Goal: Information Seeking & Learning: Understand process/instructions

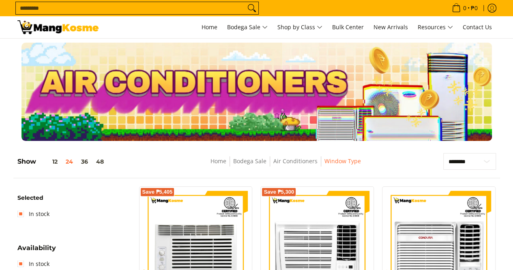
click at [139, 17] on nav "0 Log in Create an Account Search... Home" at bounding box center [302, 27] width 390 height 22
click at [139, 14] on input "Search..." at bounding box center [131, 8] width 230 height 12
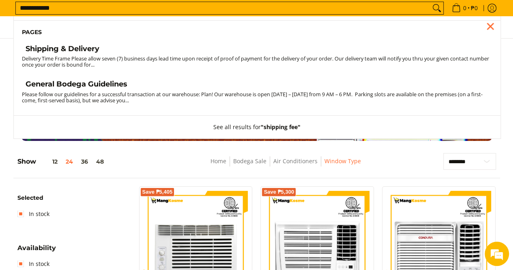
type input "**********"
click at [91, 52] on h4 "Shipping & Delivery" at bounding box center [63, 48] width 74 height 9
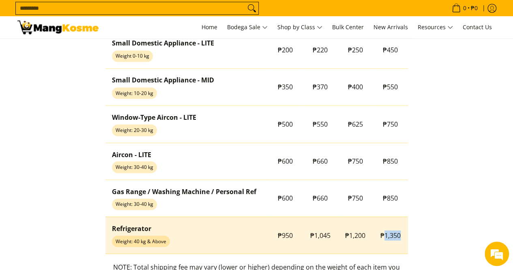
drag, startPoint x: 385, startPoint y: 237, endPoint x: 401, endPoint y: 237, distance: 15.4
click at [401, 237] on td "₱1,350" at bounding box center [390, 234] width 35 height 37
copy span "1,350"
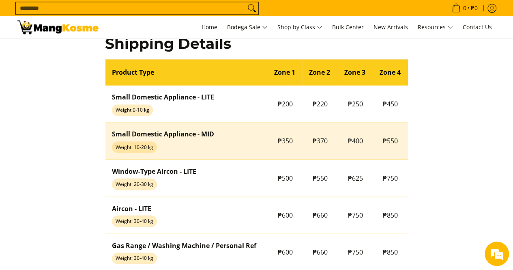
scroll to position [623, 0]
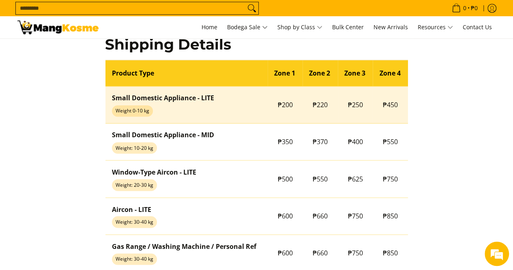
click at [389, 100] on span "₱450" at bounding box center [390, 104] width 15 height 9
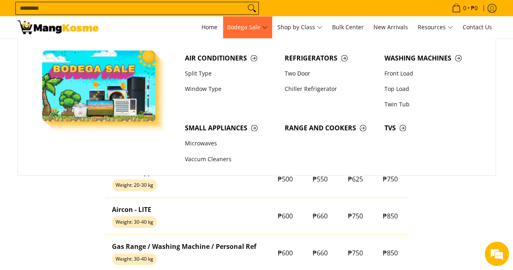
scroll to position [622, 0]
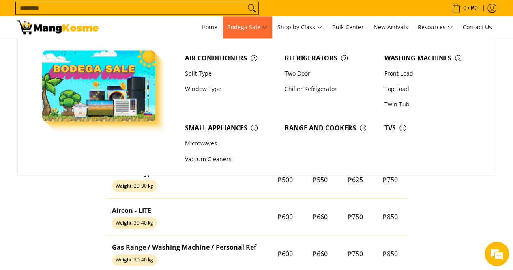
drag, startPoint x: 334, startPoint y: 86, endPoint x: 264, endPoint y: 32, distance: 88.2
click at [275, 38] on body "Skip to Main Content Home Bodega Sale Shop by Class Bulk Center New Arrivals Re…" at bounding box center [256, 1] width 513 height 1246
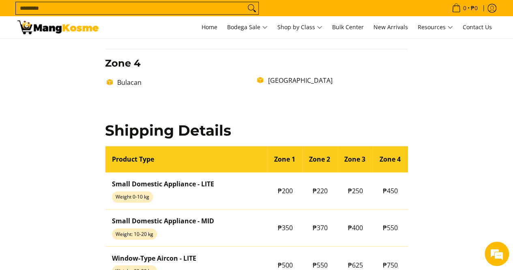
scroll to position [501, 0]
